Goal: Find specific fact: Find specific fact

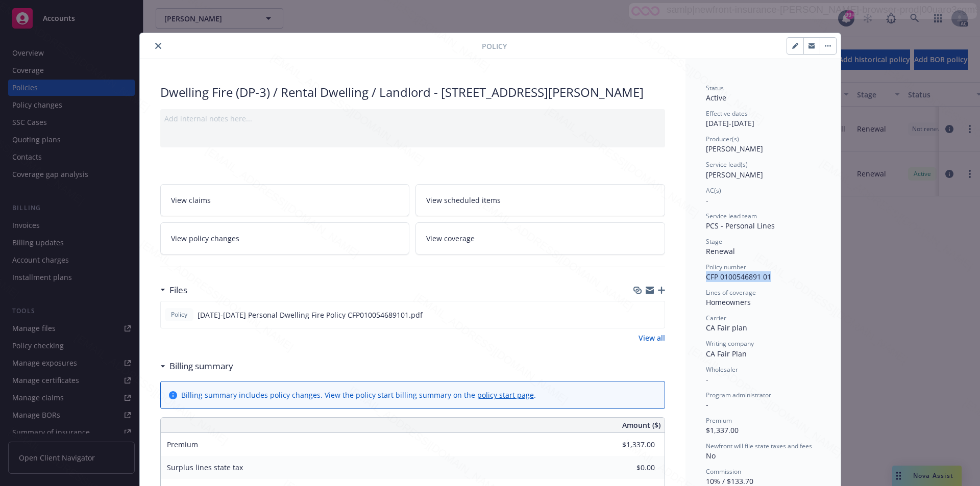
drag, startPoint x: 766, startPoint y: 276, endPoint x: 700, endPoint y: 275, distance: 66.4
copy span "CFP 0100546891 01"
